Goal: Transaction & Acquisition: Purchase product/service

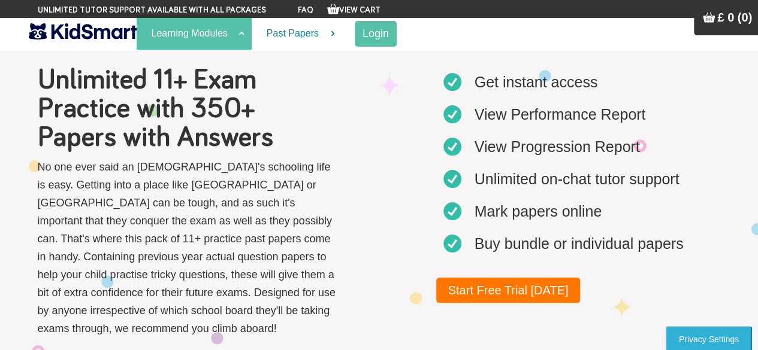
click at [170, 34] on link "Learning Modules" at bounding box center [194, 34] width 115 height 32
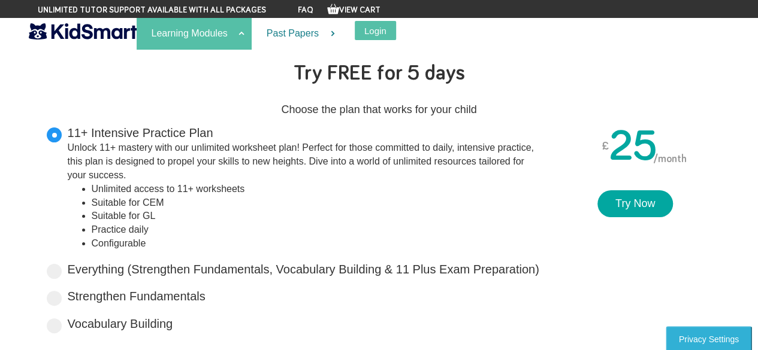
click at [230, 34] on link "Learning Modules" at bounding box center [194, 34] width 115 height 32
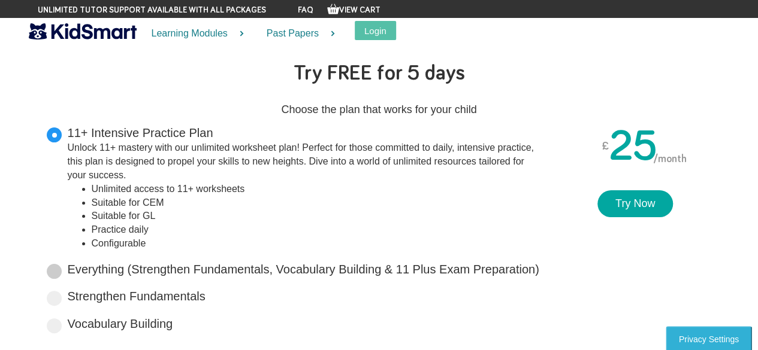
click at [55, 274] on span at bounding box center [54, 271] width 15 height 15
click at [539, 271] on input "Everything (Strengthen Fundamentals, Vocabulary Building & 11 Plus Exam Prepara…" at bounding box center [543, 268] width 8 height 8
radio input "true"
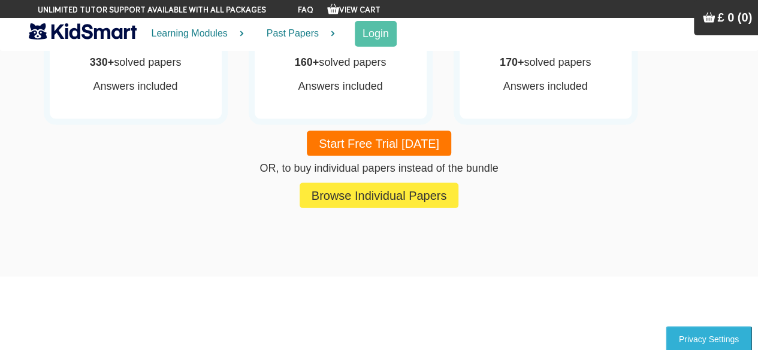
scroll to position [1258, 0]
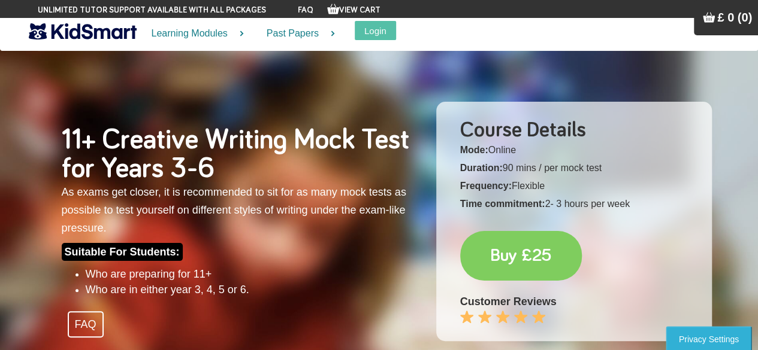
click at [534, 246] on link "Buy £25" at bounding box center [521, 256] width 122 height 50
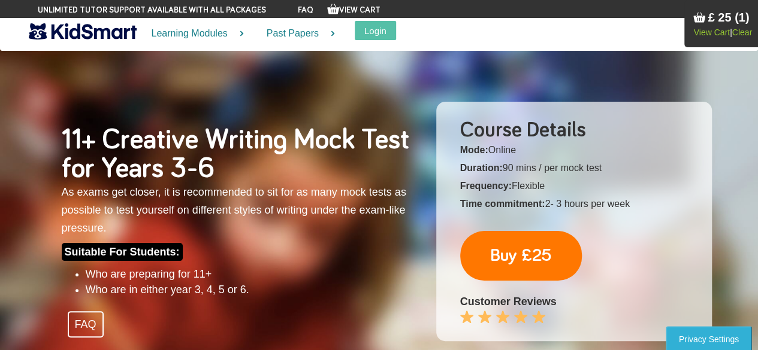
click at [714, 13] on span "£ 25 (1)" at bounding box center [728, 17] width 41 height 13
click at [709, 32] on link "View Cart" at bounding box center [711, 33] width 36 height 10
